Goal: Task Accomplishment & Management: Manage account settings

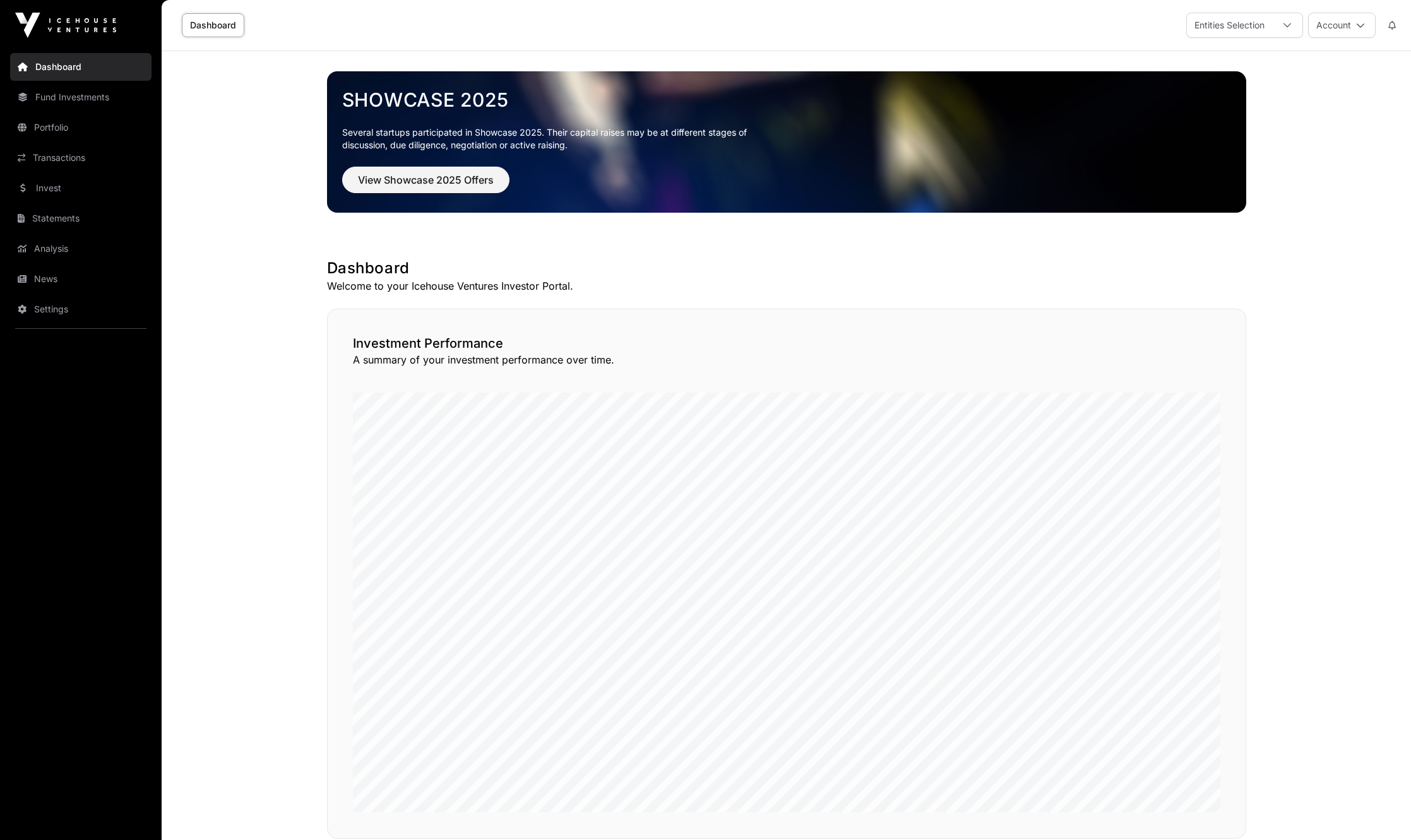
click at [1205, 30] on div "Entities Selection" at bounding box center [1229, 25] width 85 height 24
click at [1245, 100] on span "The Lim Family Trust" at bounding box center [1255, 104] width 85 height 8
click at [1227, 125] on span "[PERSON_NAME]" at bounding box center [1249, 128] width 73 height 8
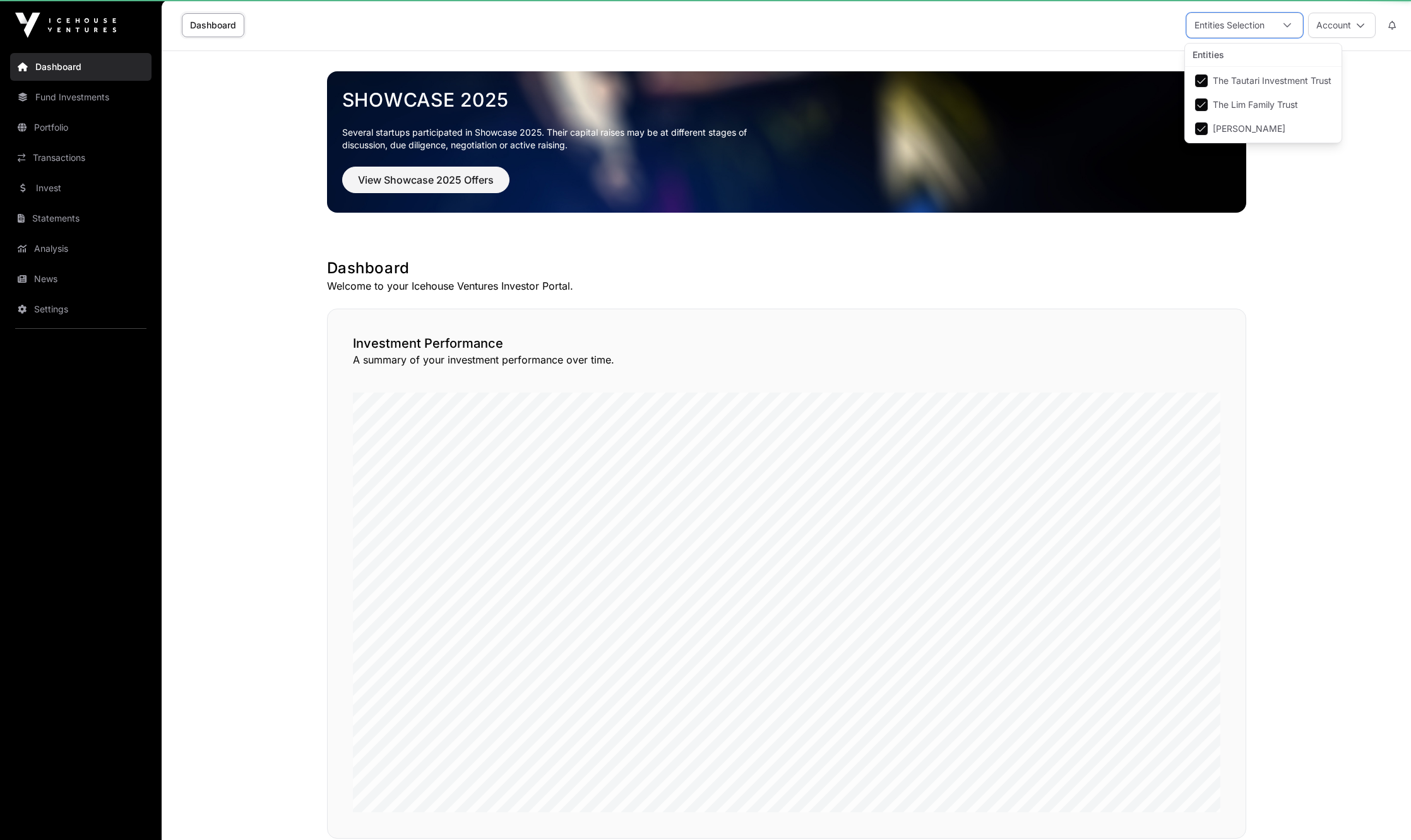
click at [1294, 171] on main "Showcase 2025 Several startups participated in Showcase 2025. Their capital rai…" at bounding box center [786, 809] width 1250 height 1516
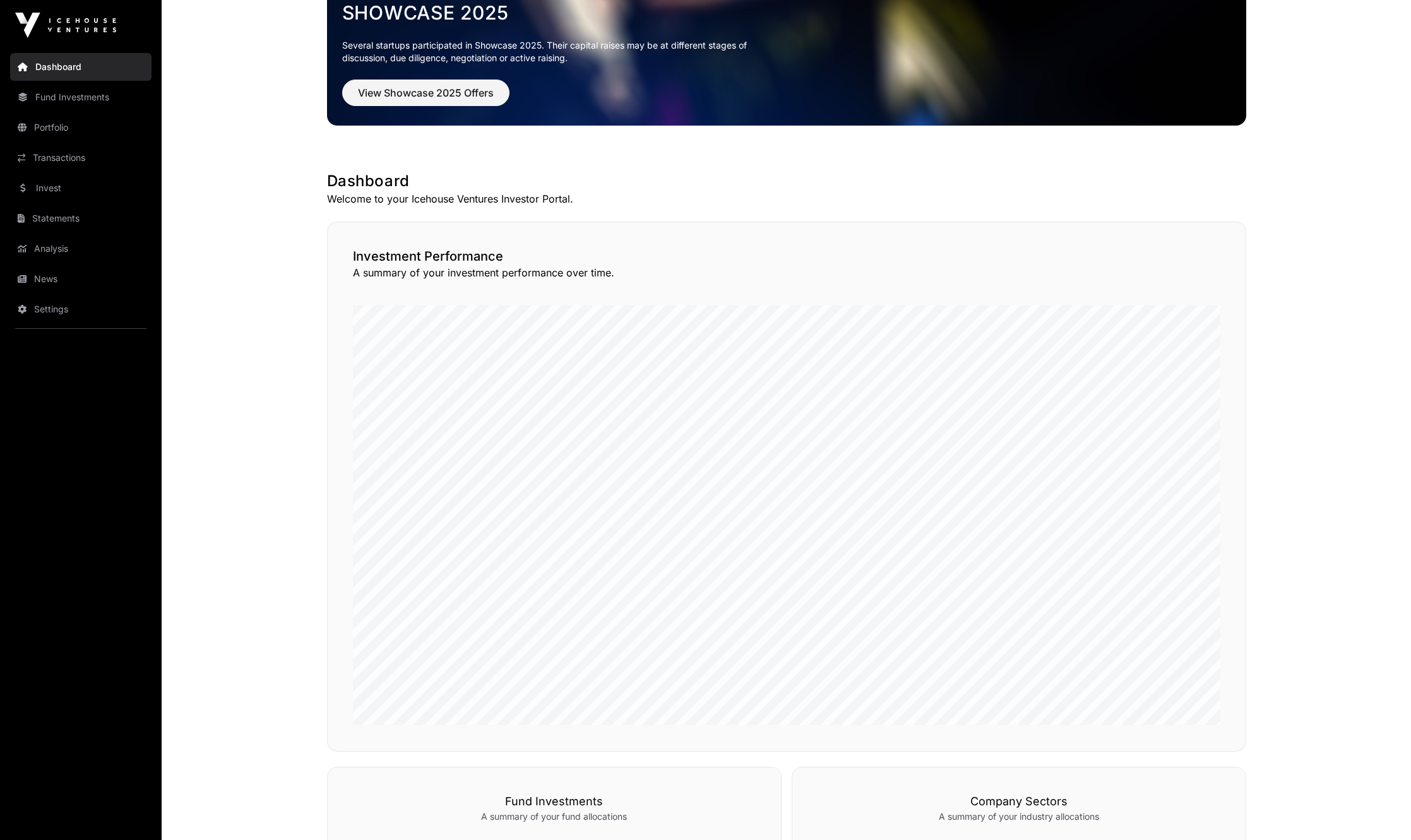
scroll to position [0, 0]
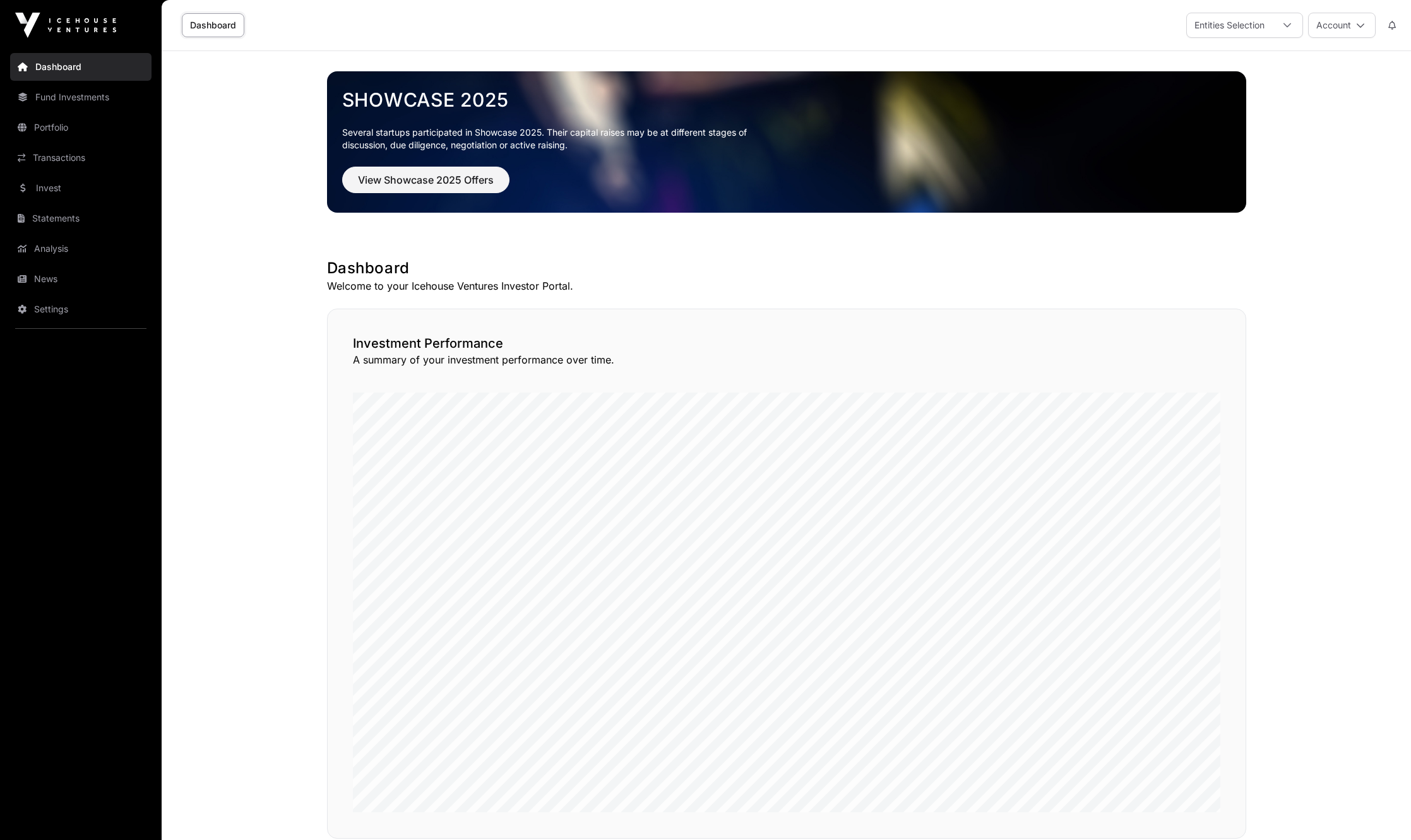
click at [1219, 37] on div "Entities Selection" at bounding box center [1229, 25] width 85 height 24
click at [1221, 92] on ul "The Tautari Investment Trust The Lim Family Trust [PERSON_NAME]" at bounding box center [1263, 105] width 157 height 76
click at [1224, 77] on span "The Tautari Investment Trust" at bounding box center [1272, 80] width 119 height 8
click at [70, 126] on link "Portfolio" at bounding box center [81, 126] width 142 height 27
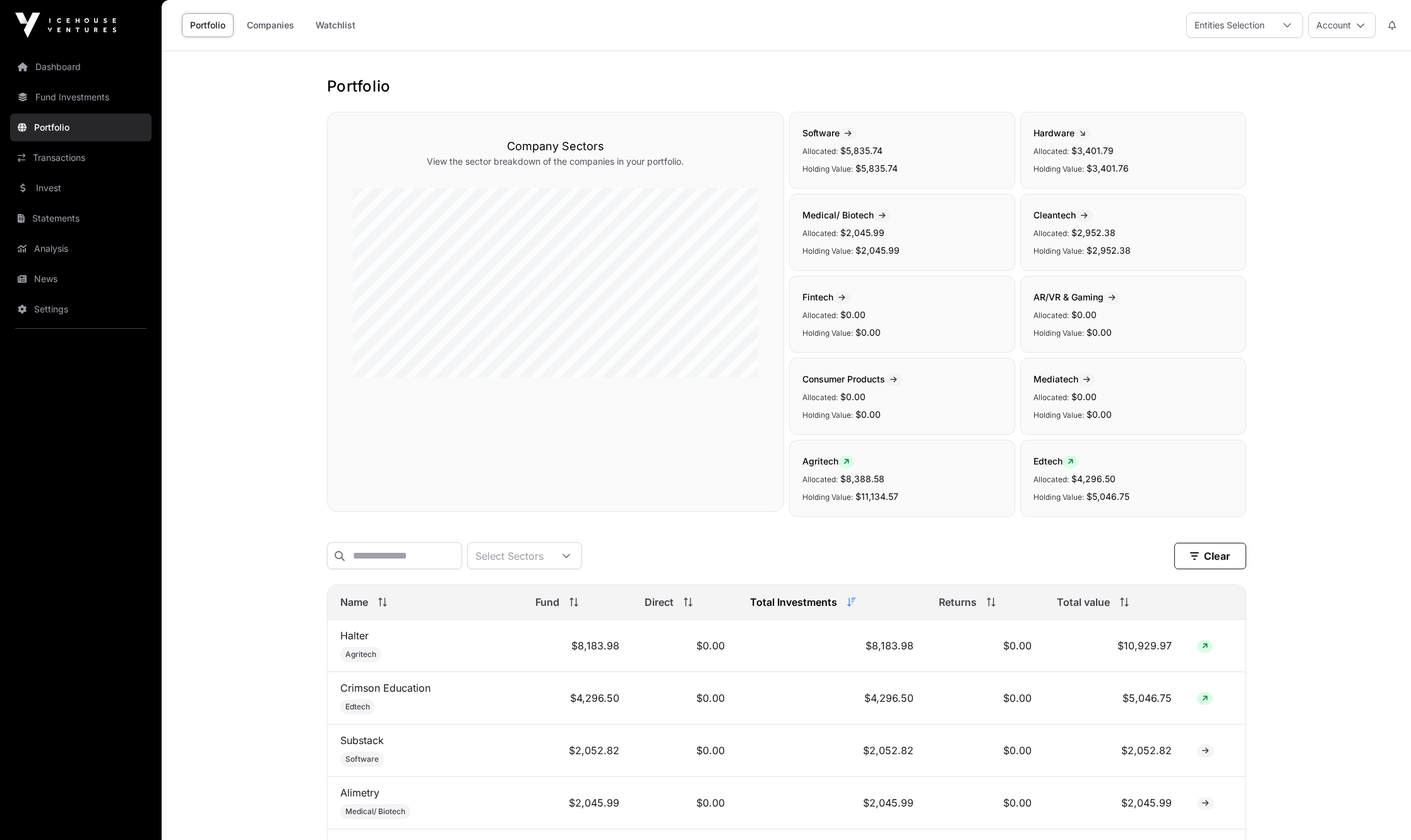
click at [74, 102] on link "Fund Investments" at bounding box center [81, 96] width 142 height 27
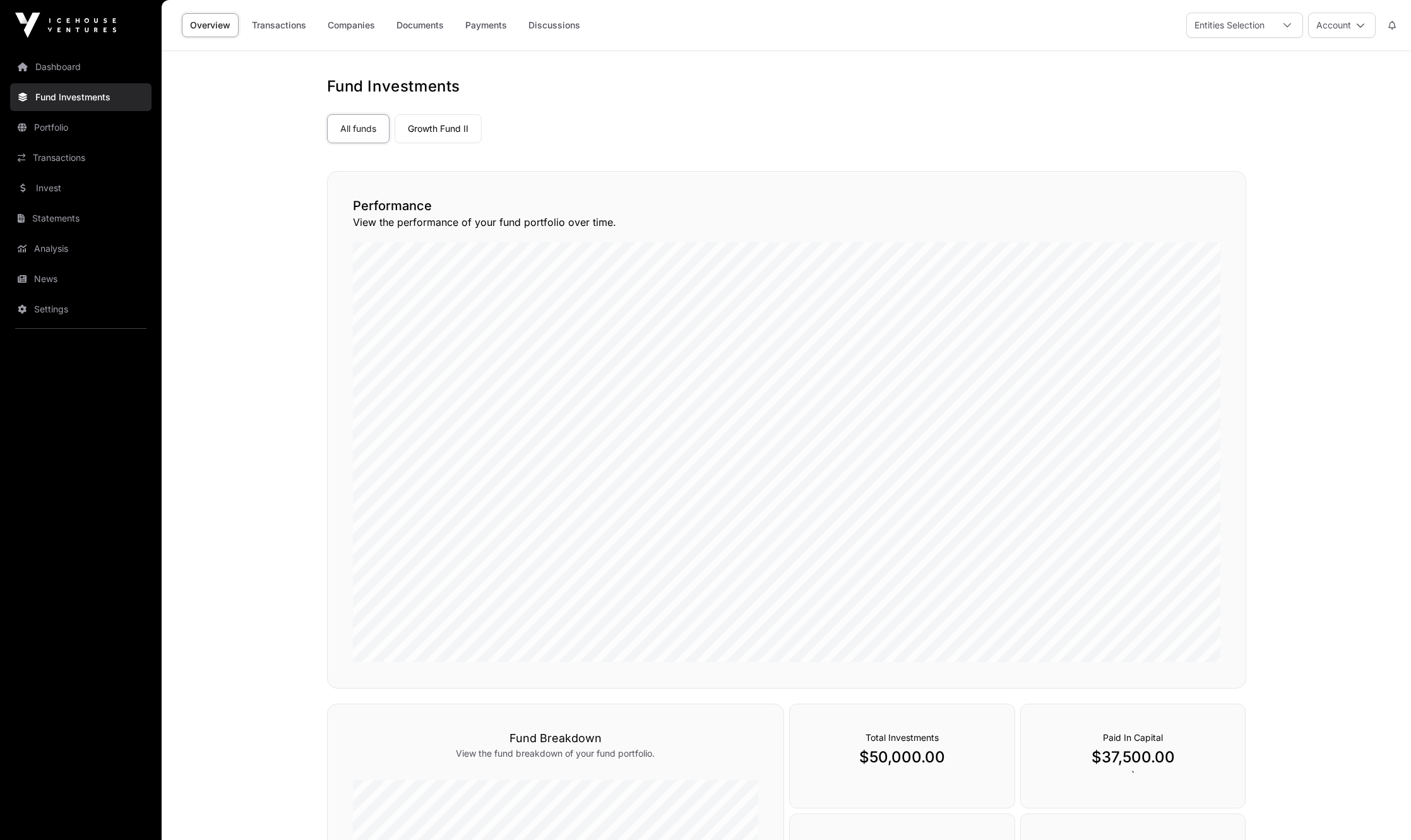
click at [1260, 17] on div "Entities Selection" at bounding box center [1229, 25] width 85 height 24
click at [1194, 76] on li "The Tautari Investment Trust" at bounding box center [1263, 81] width 152 height 23
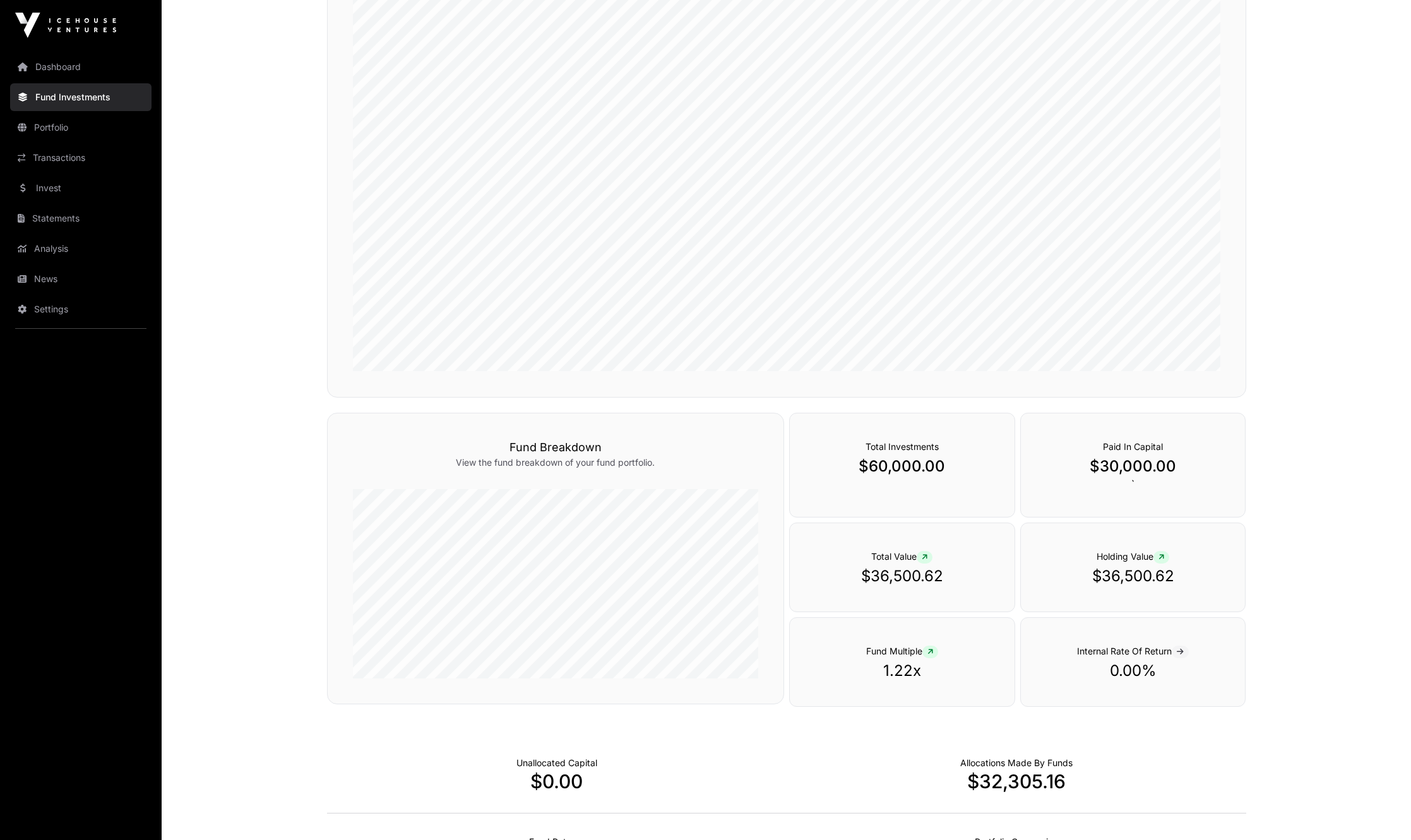
scroll to position [165, 0]
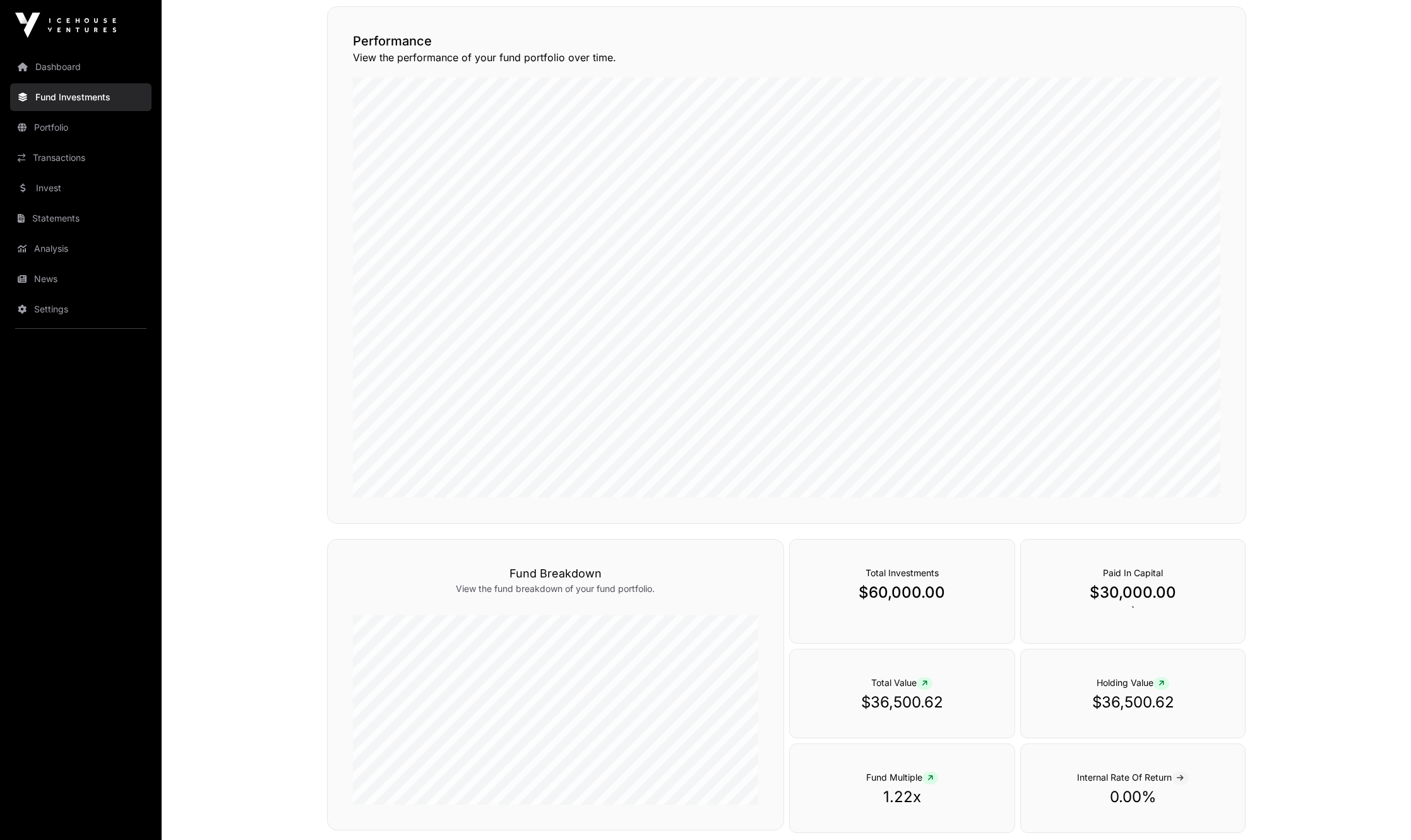
click at [77, 130] on link "Portfolio" at bounding box center [81, 126] width 142 height 27
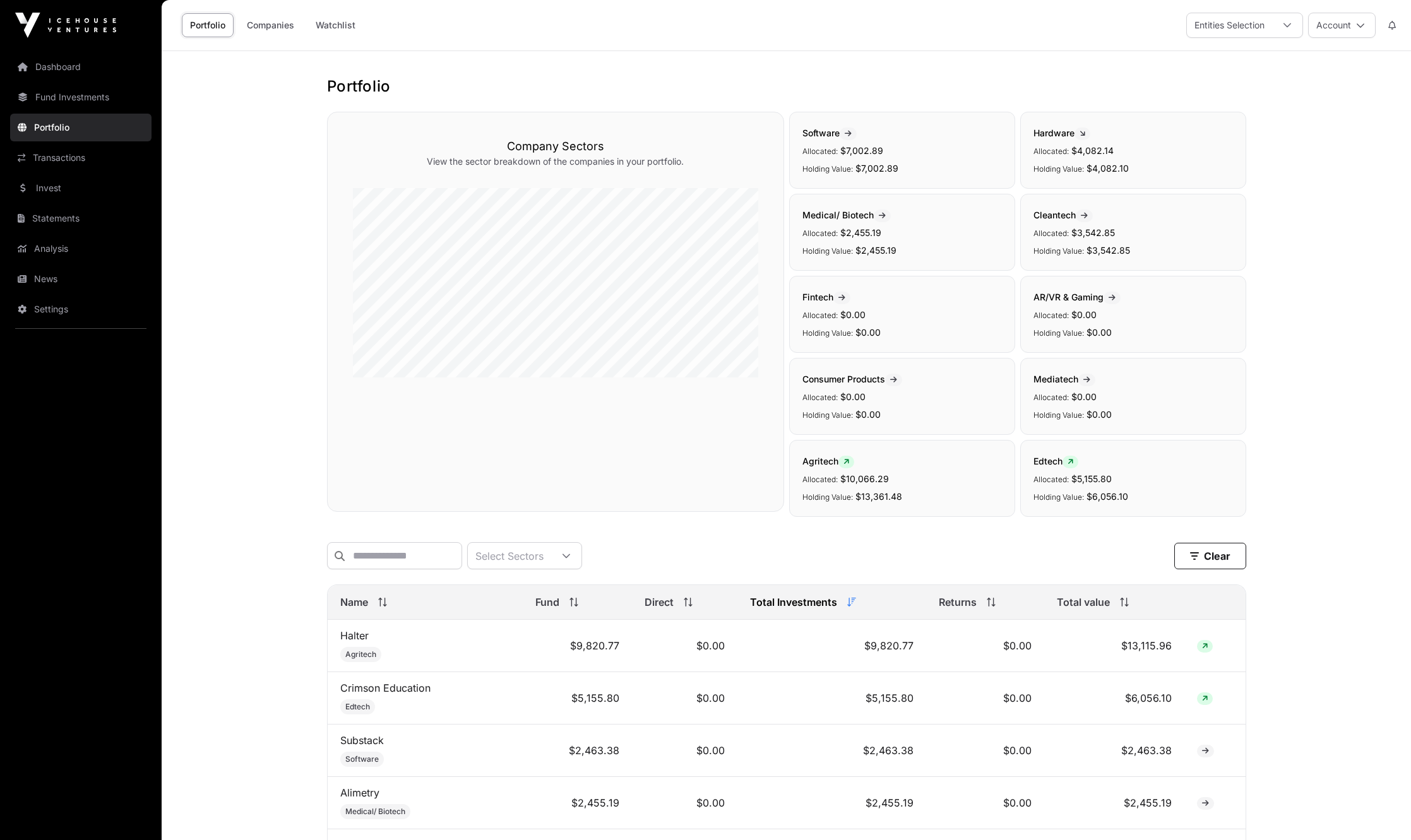
click at [64, 224] on link "Statements" at bounding box center [81, 218] width 142 height 27
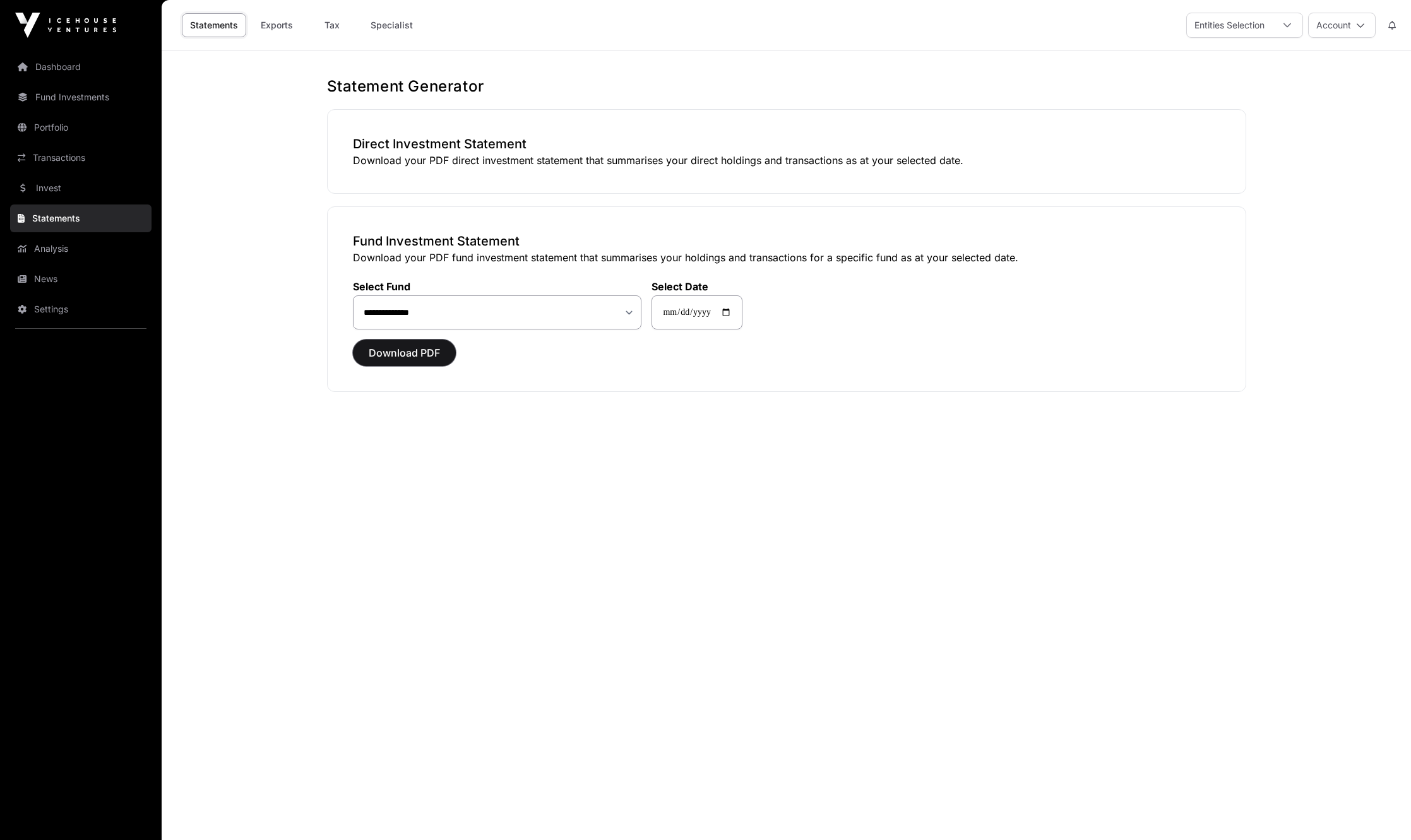
click at [371, 350] on span "Download PDF" at bounding box center [405, 353] width 72 height 15
click at [92, 258] on link "Analysis" at bounding box center [81, 248] width 142 height 27
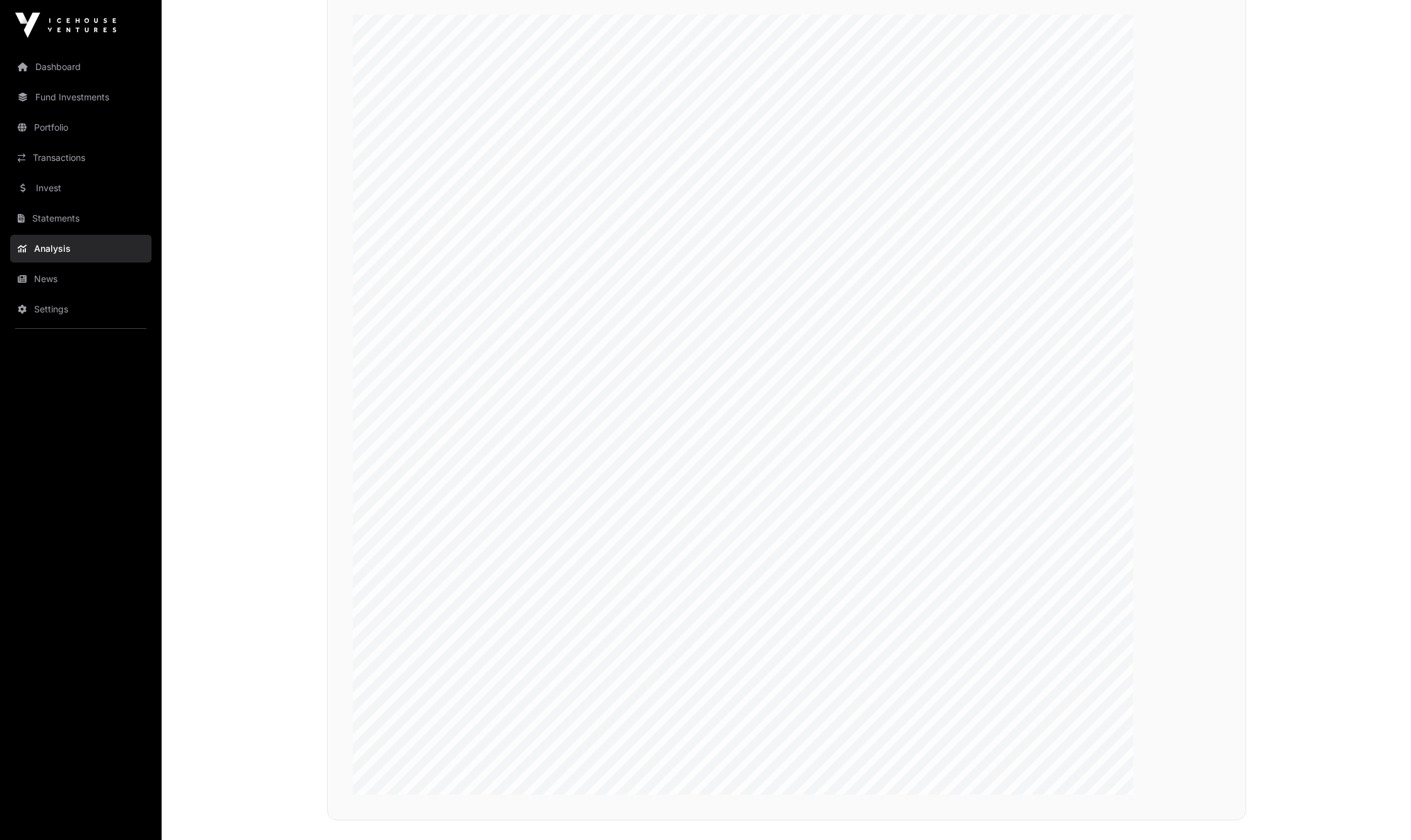
scroll to position [2167, 0]
click at [106, 285] on link "News" at bounding box center [81, 278] width 142 height 27
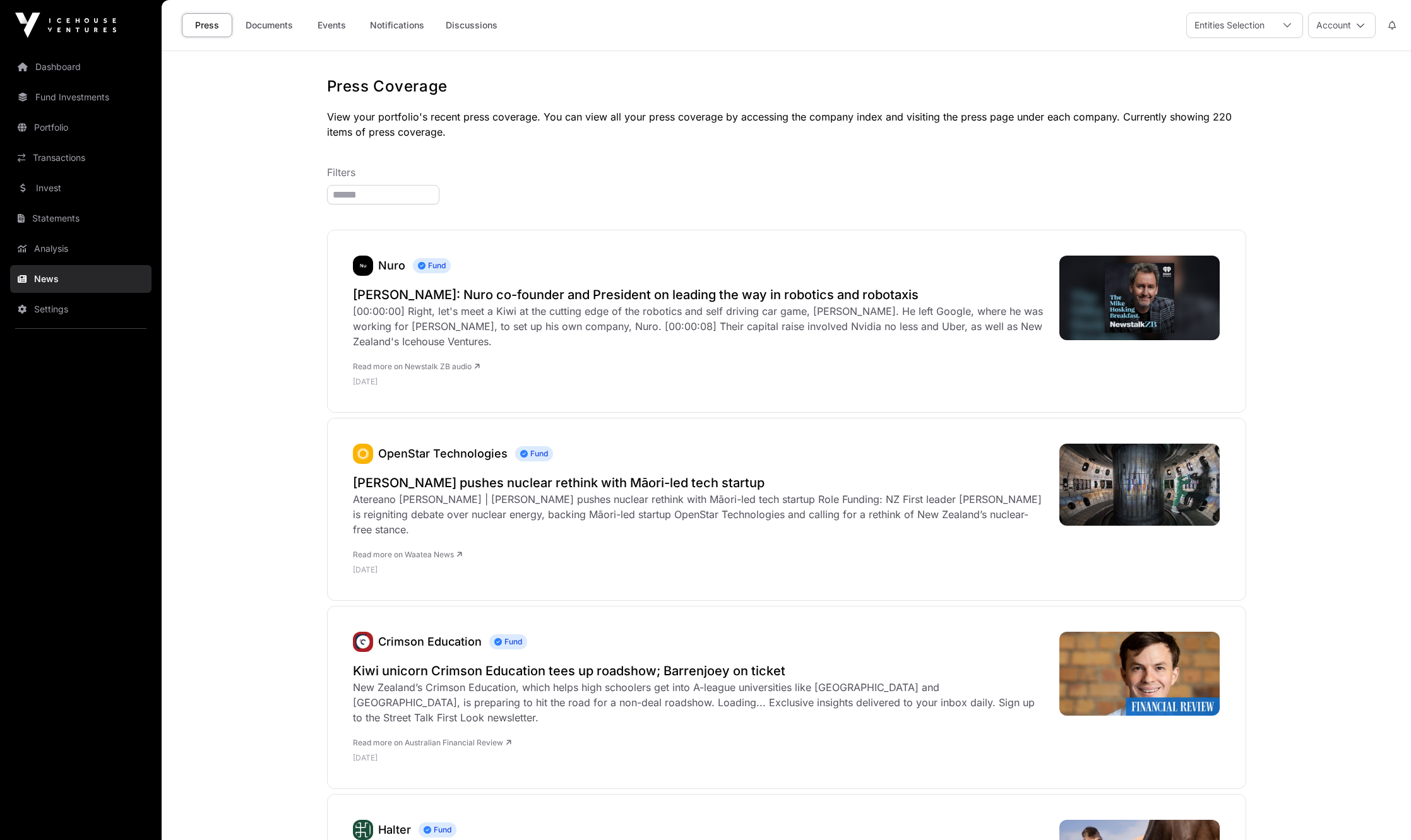
click at [75, 67] on link "Dashboard" at bounding box center [81, 66] width 142 height 27
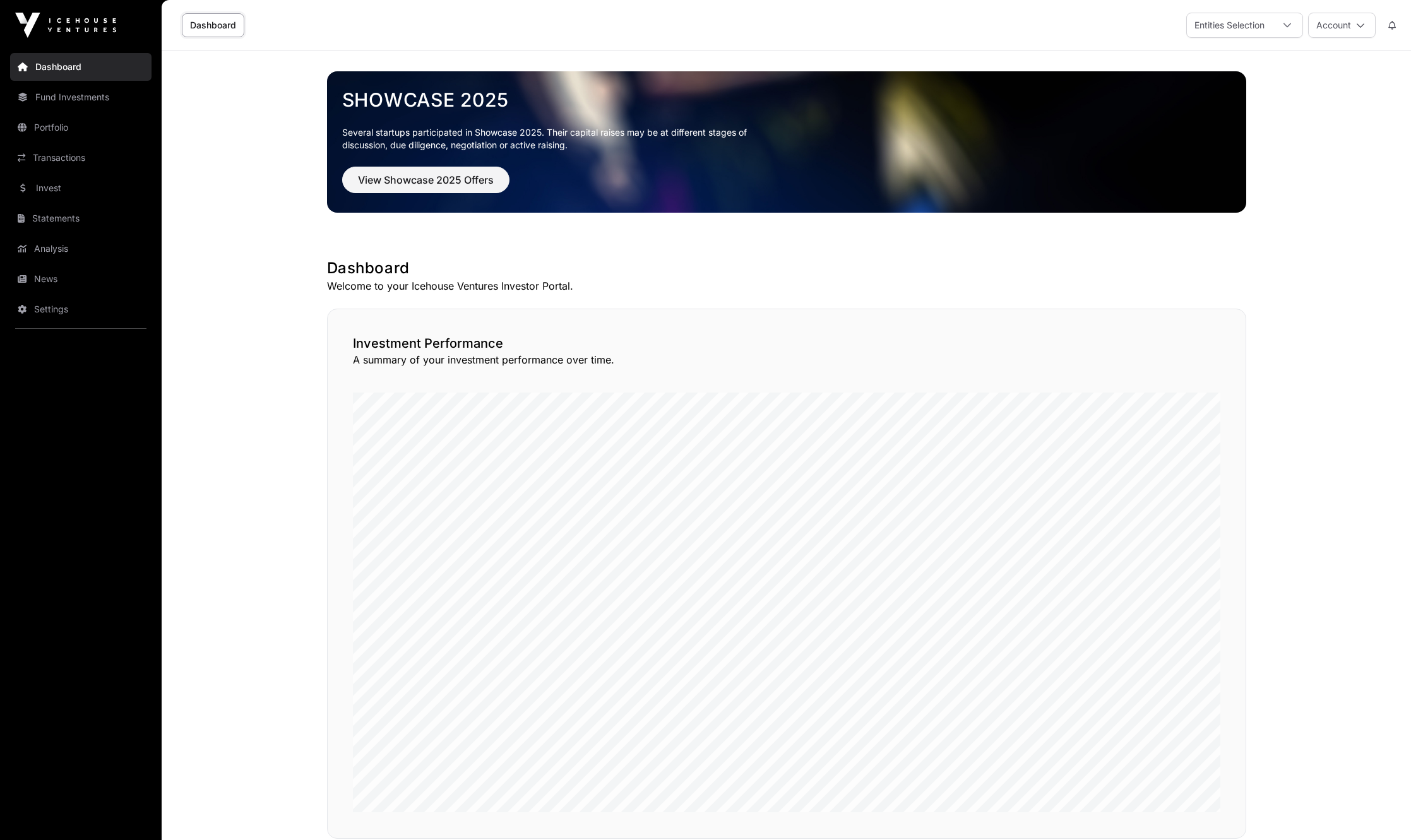
click at [67, 104] on link "Fund Investments" at bounding box center [81, 96] width 142 height 27
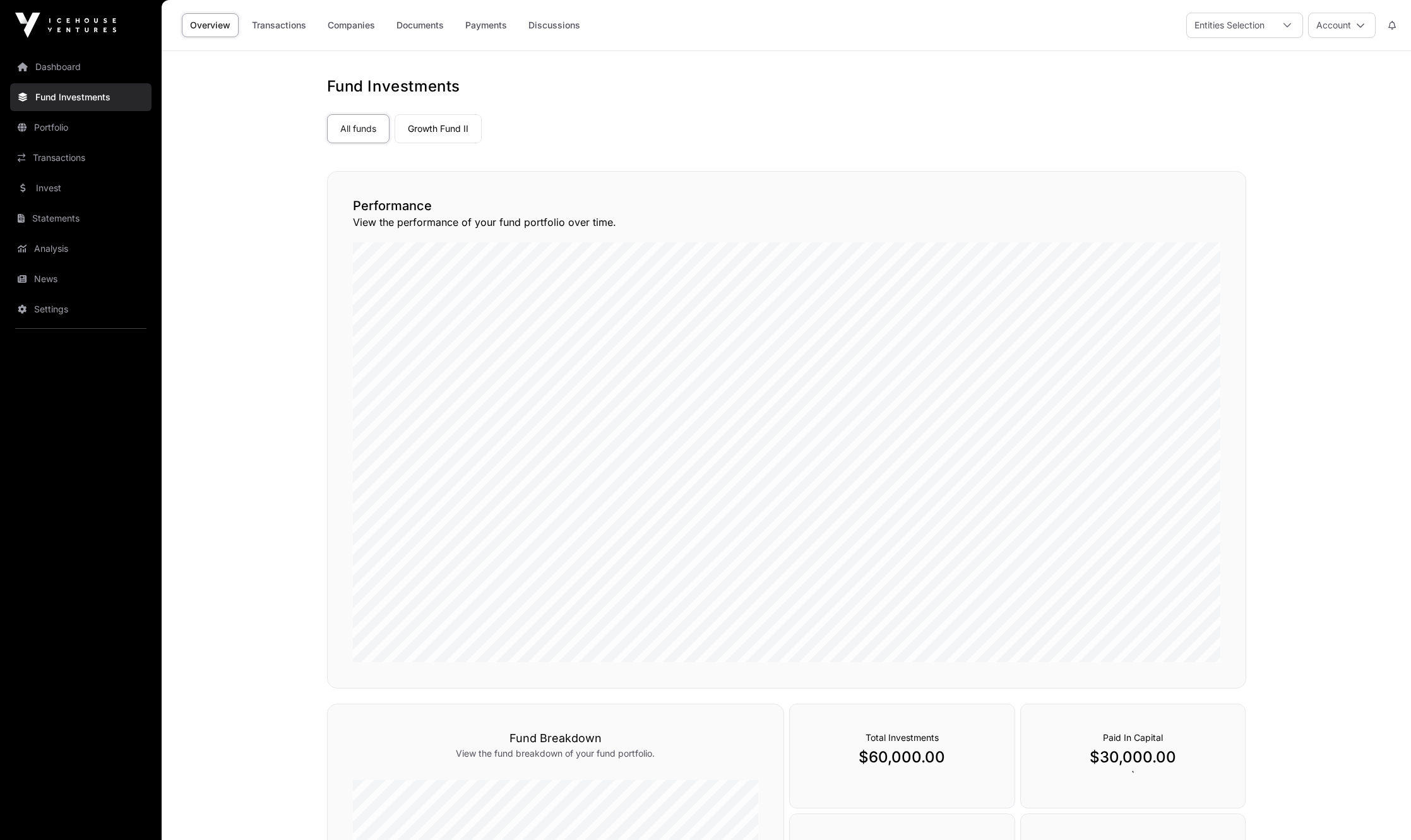
click at [289, 29] on link "Transactions" at bounding box center [278, 25] width 71 height 24
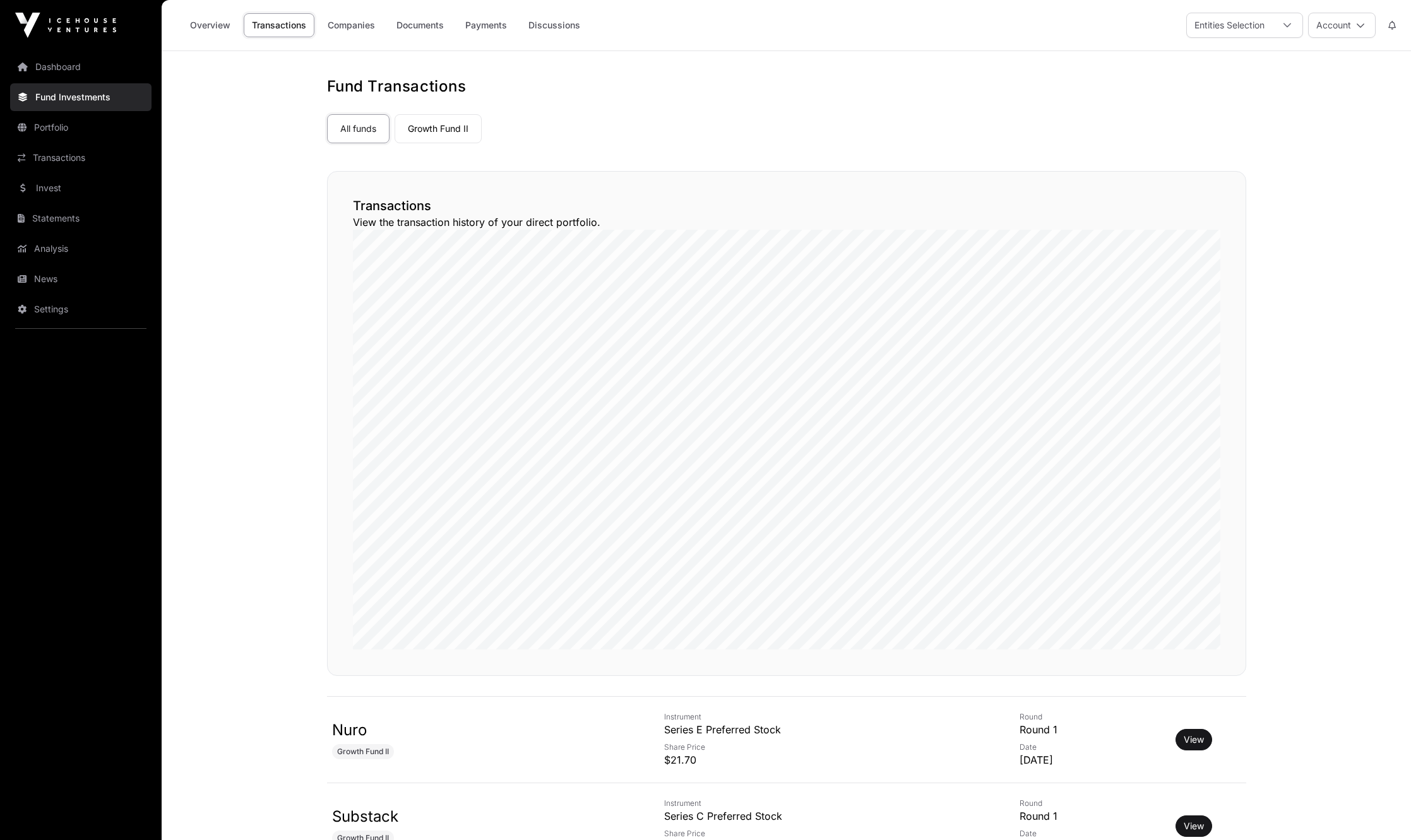
click at [371, 35] on link "Companies" at bounding box center [351, 25] width 64 height 24
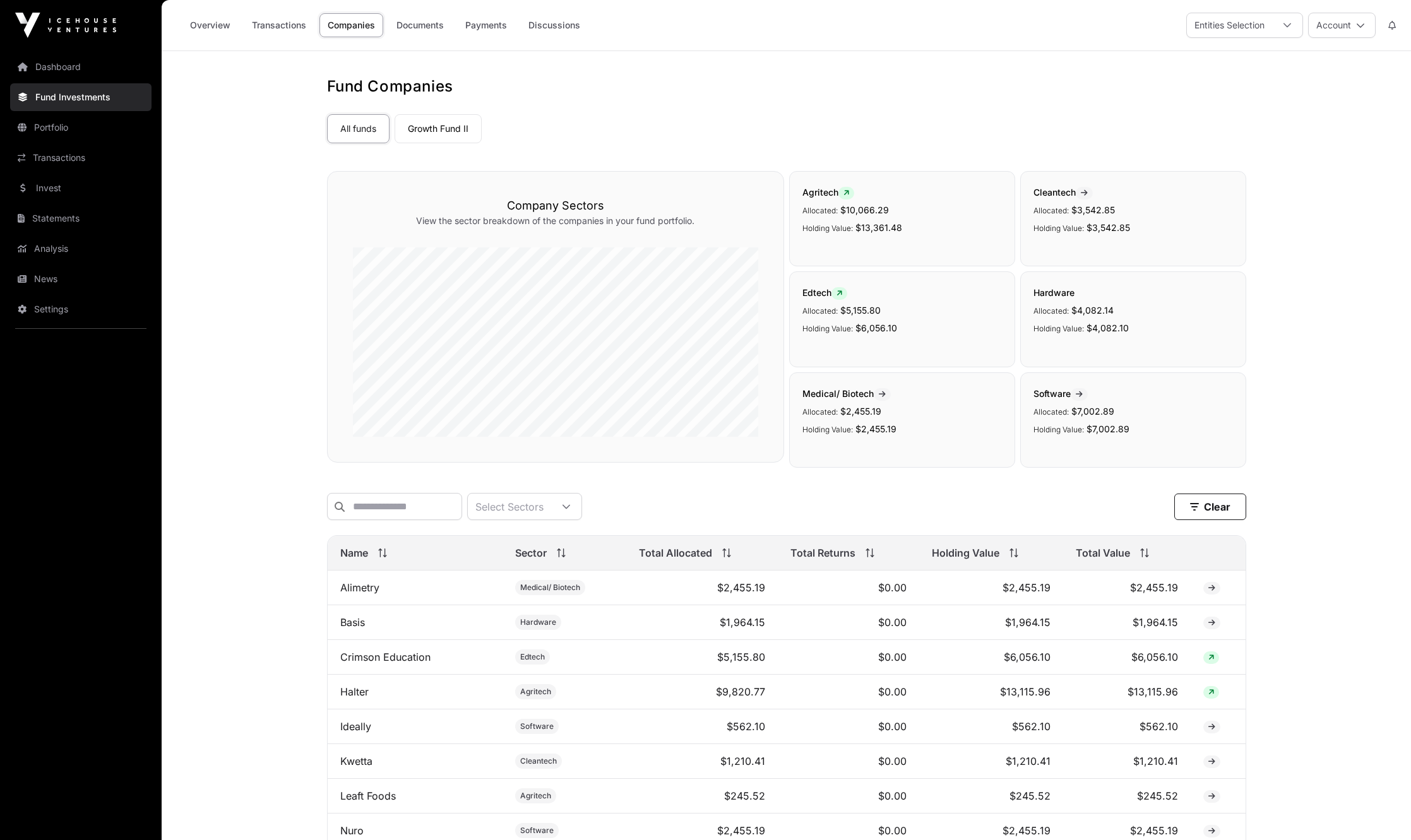
click at [478, 33] on link "Payments" at bounding box center [486, 25] width 59 height 24
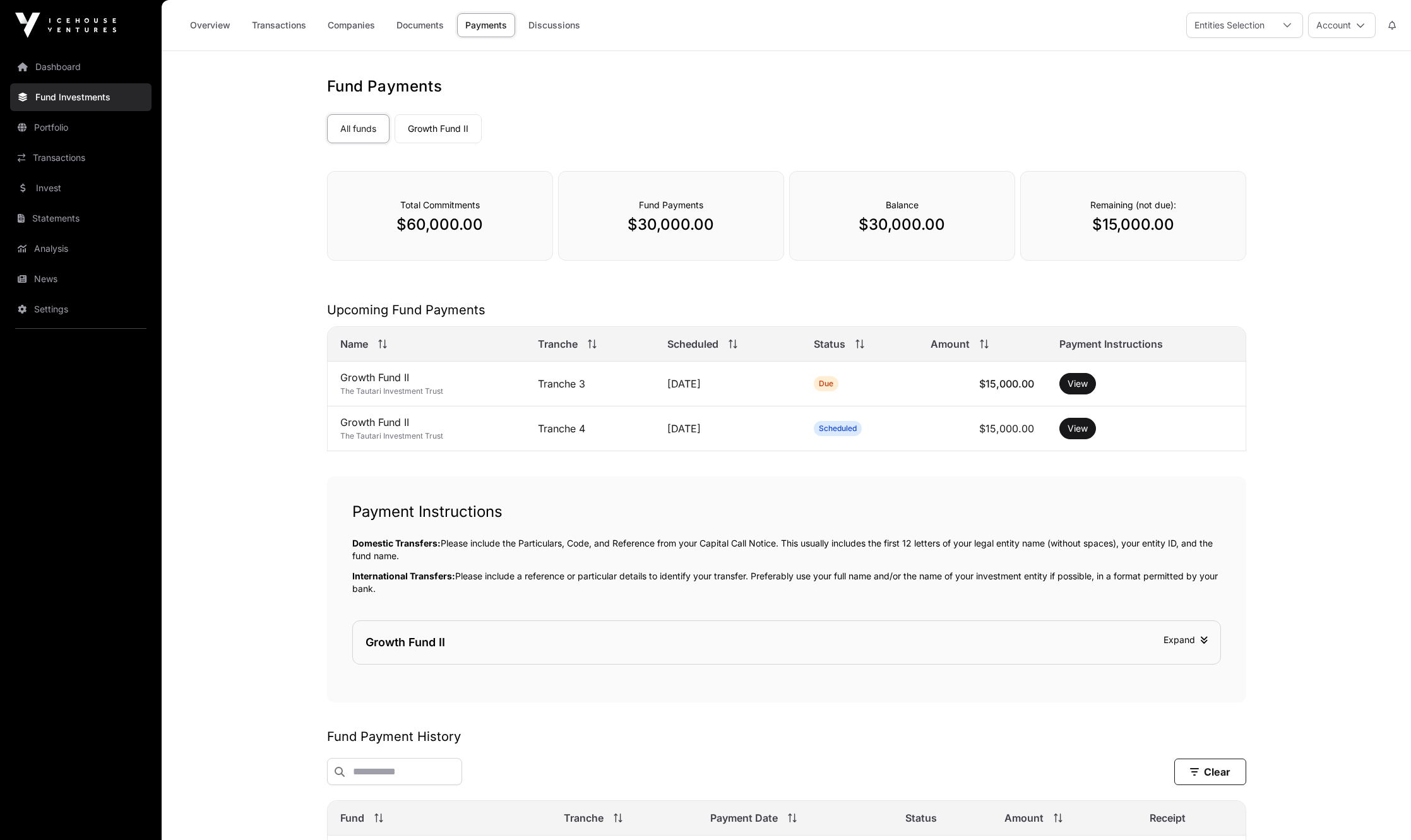
click at [1241, 27] on div "Entities Selection" at bounding box center [1229, 25] width 85 height 24
click at [1211, 109] on li "The Lim Family Trust" at bounding box center [1263, 105] width 152 height 23
click at [931, 100] on nav "All funds Growth Fund II Select a fund" at bounding box center [786, 126] width 919 height 59
click at [1248, 21] on div "Entities Selection" at bounding box center [1229, 25] width 85 height 24
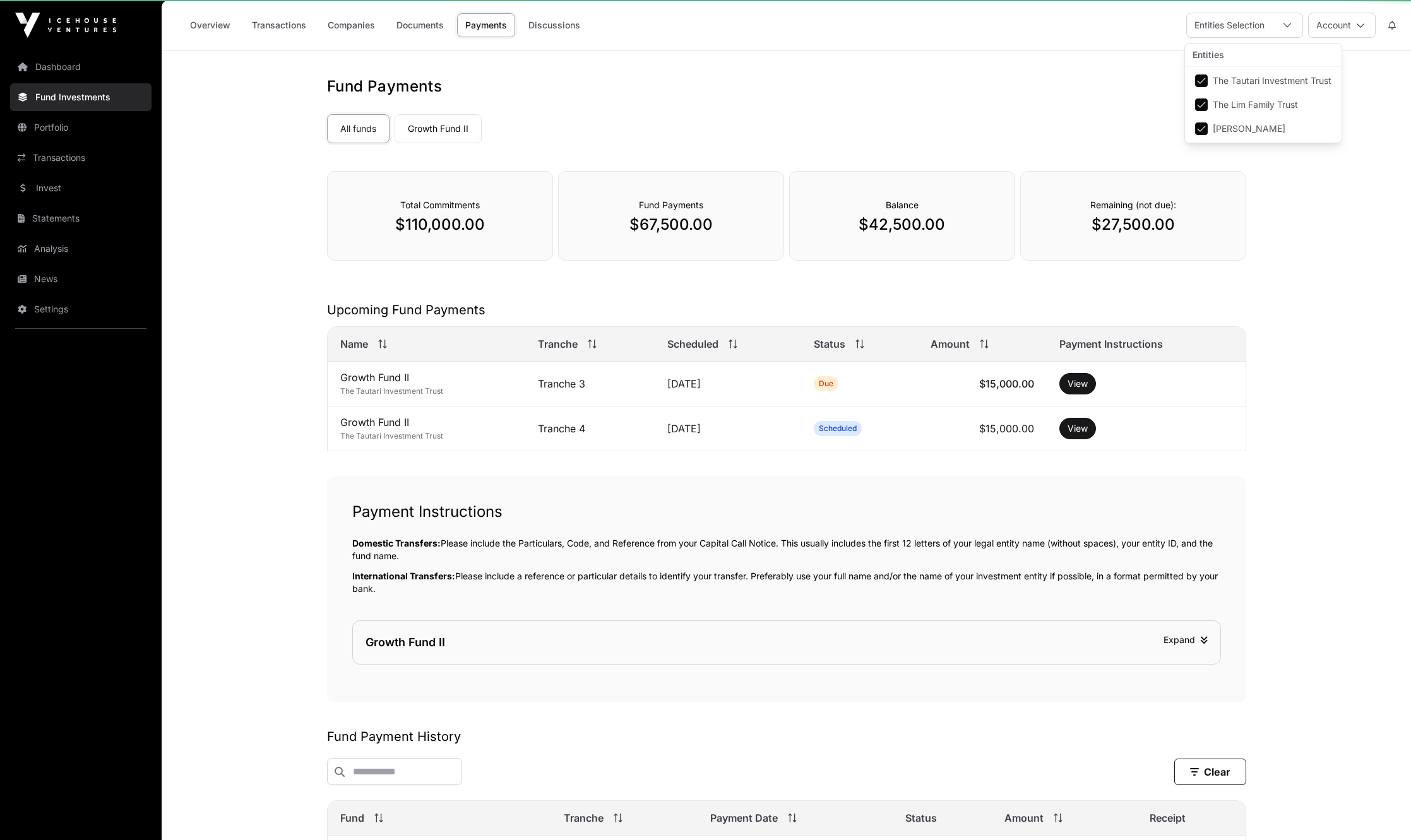
click at [1173, 126] on div "All funds Growth Fund II" at bounding box center [786, 126] width 919 height 34
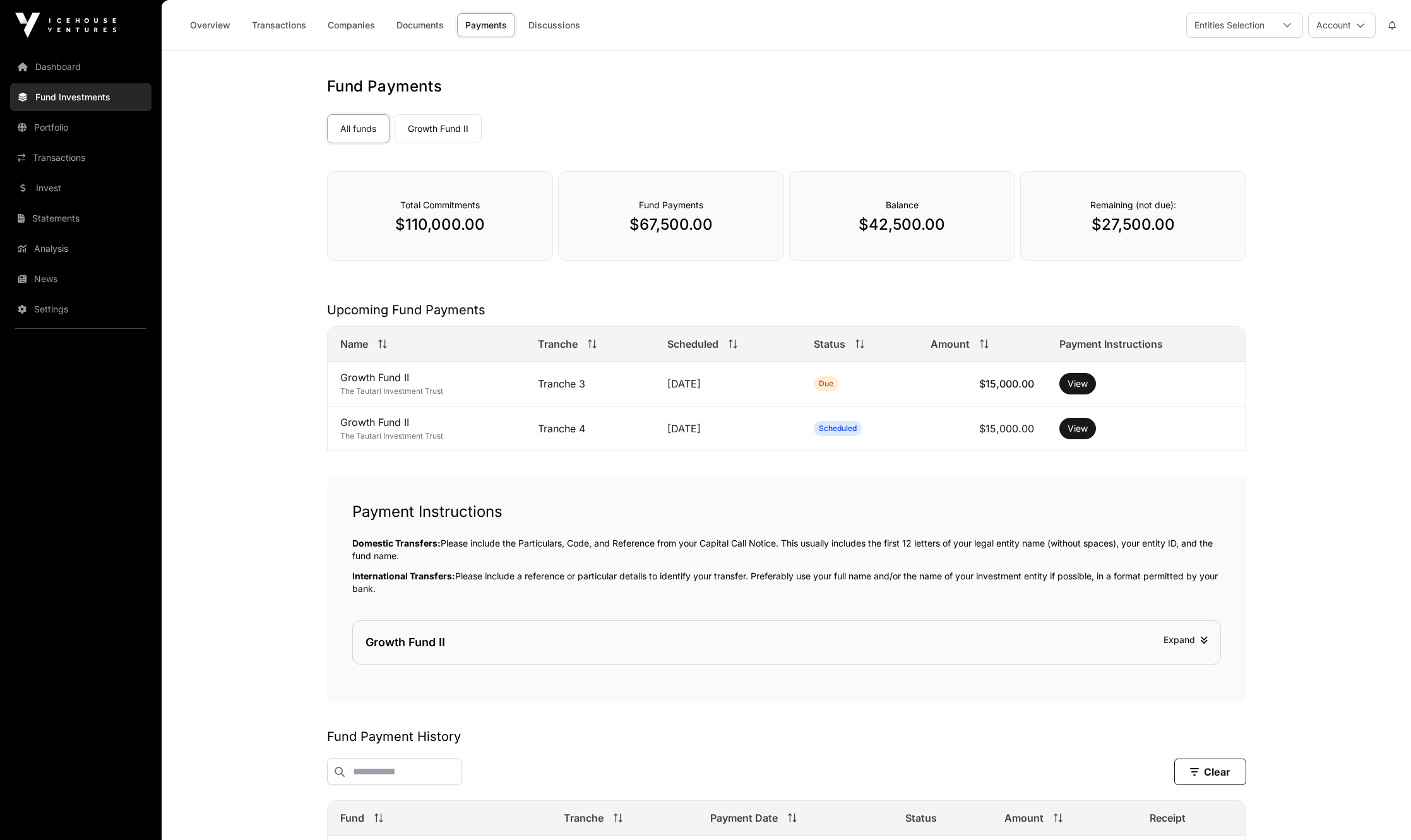
click at [1209, 24] on div "Entities Selection" at bounding box center [1229, 25] width 85 height 24
click at [504, 25] on link "Payments" at bounding box center [486, 25] width 59 height 24
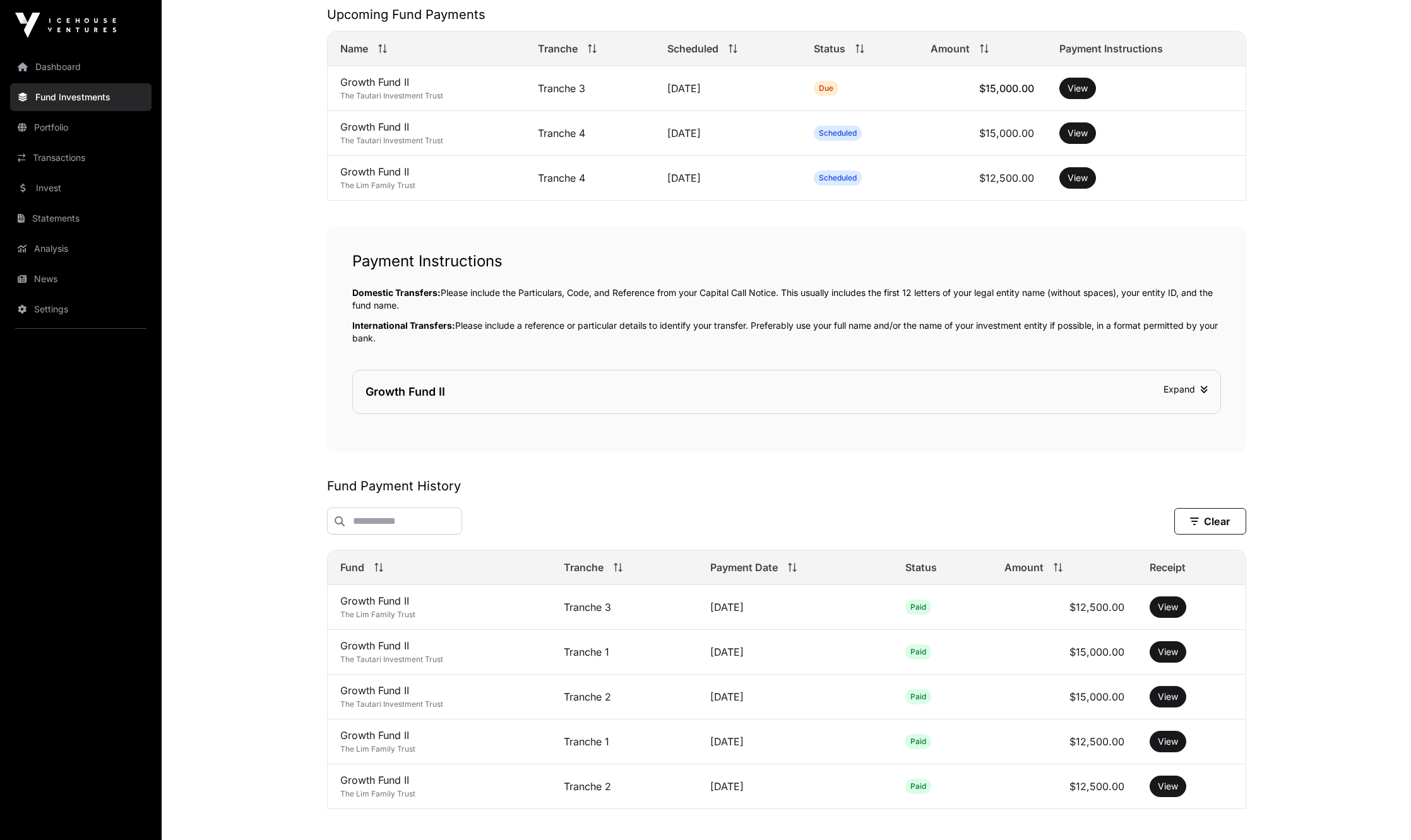
scroll to position [367, 0]
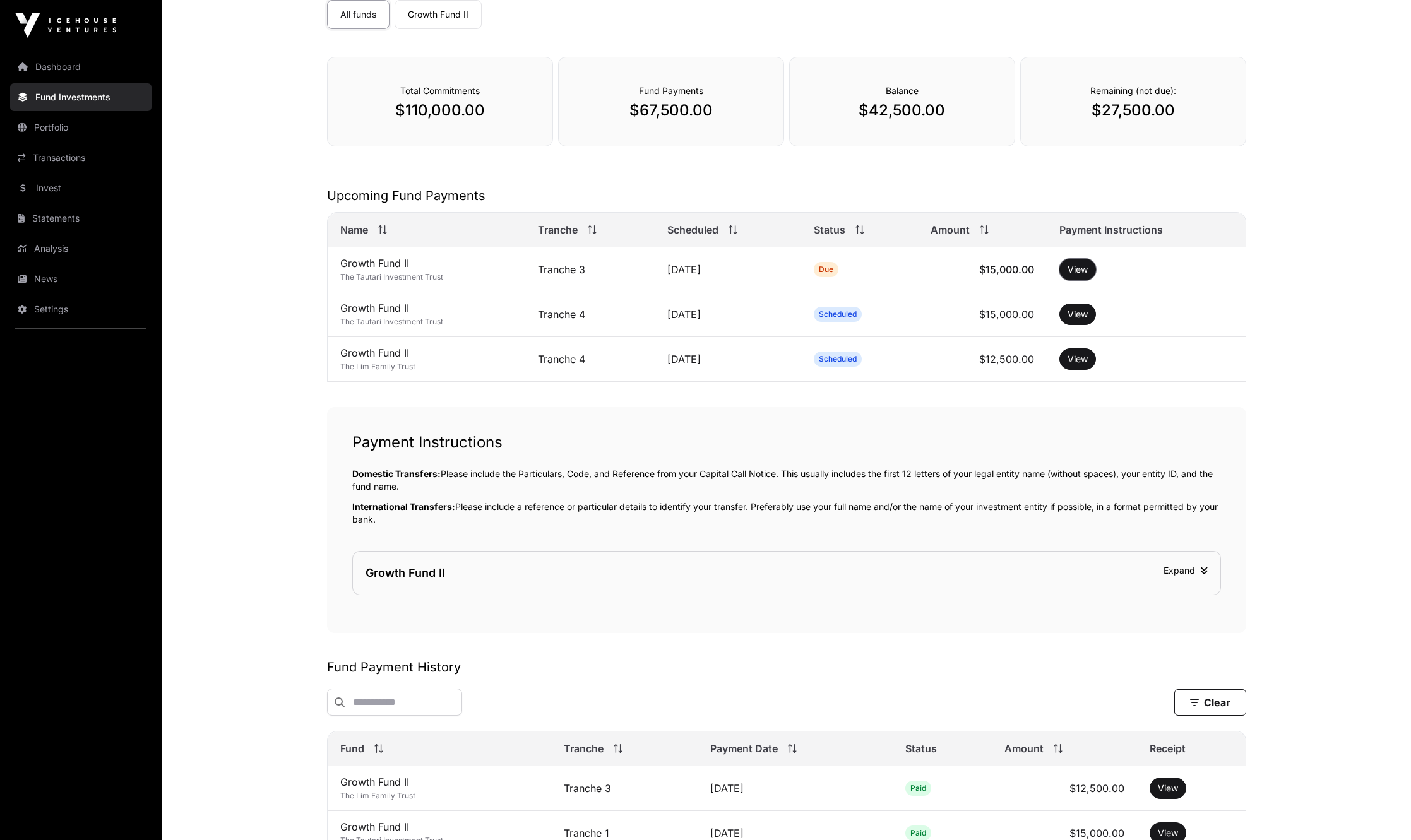
click at [1078, 279] on button "View" at bounding box center [1077, 269] width 37 height 22
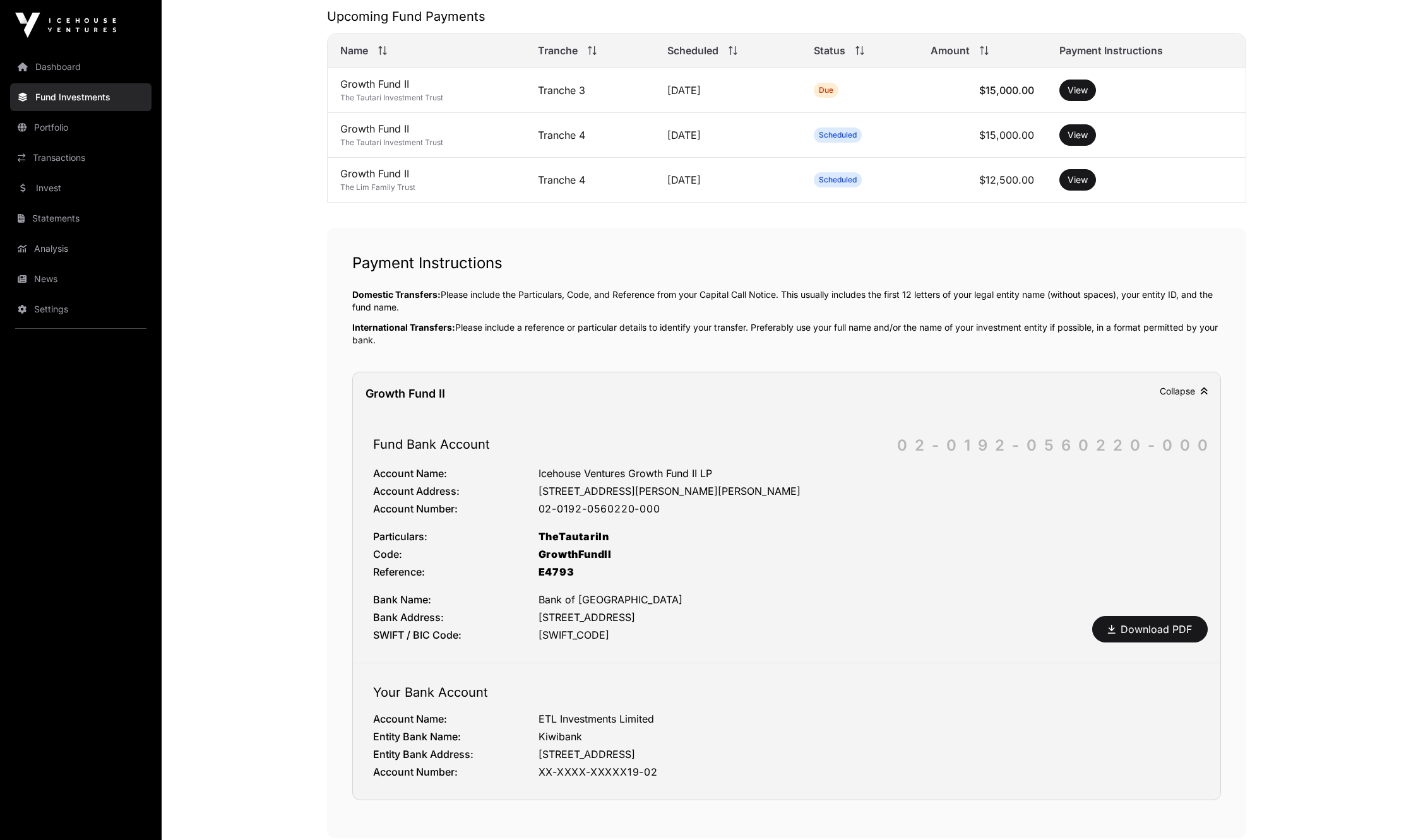
click at [1080, 272] on div "Fund Payments All funds Growth Fund II Select a fund There may be future fund t…" at bounding box center [786, 496] width 969 height 1428
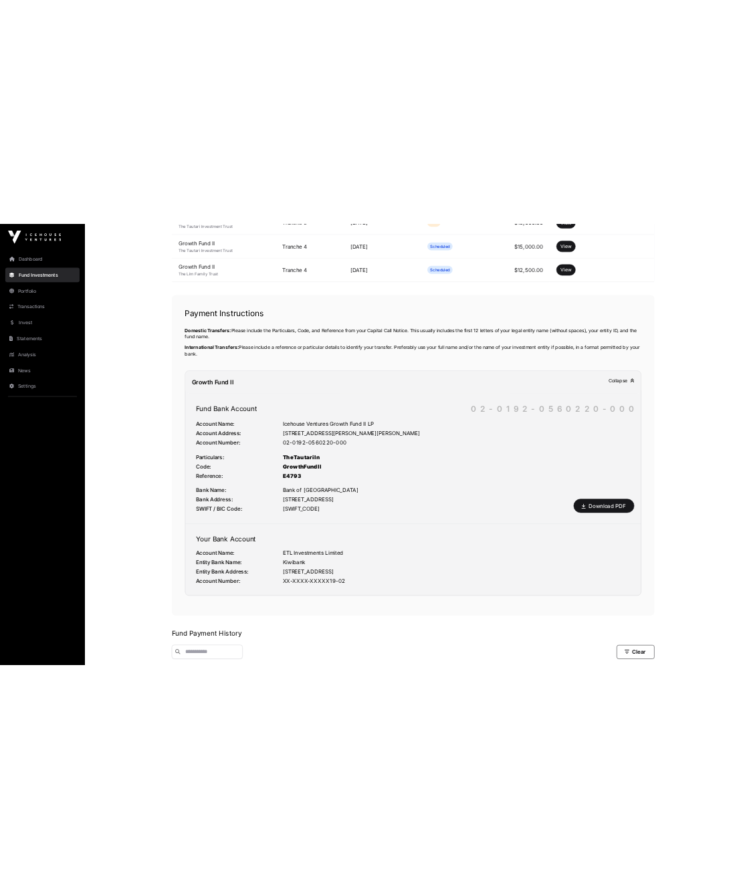
scroll to position [433, 0]
